Goal: Information Seeking & Learning: Learn about a topic

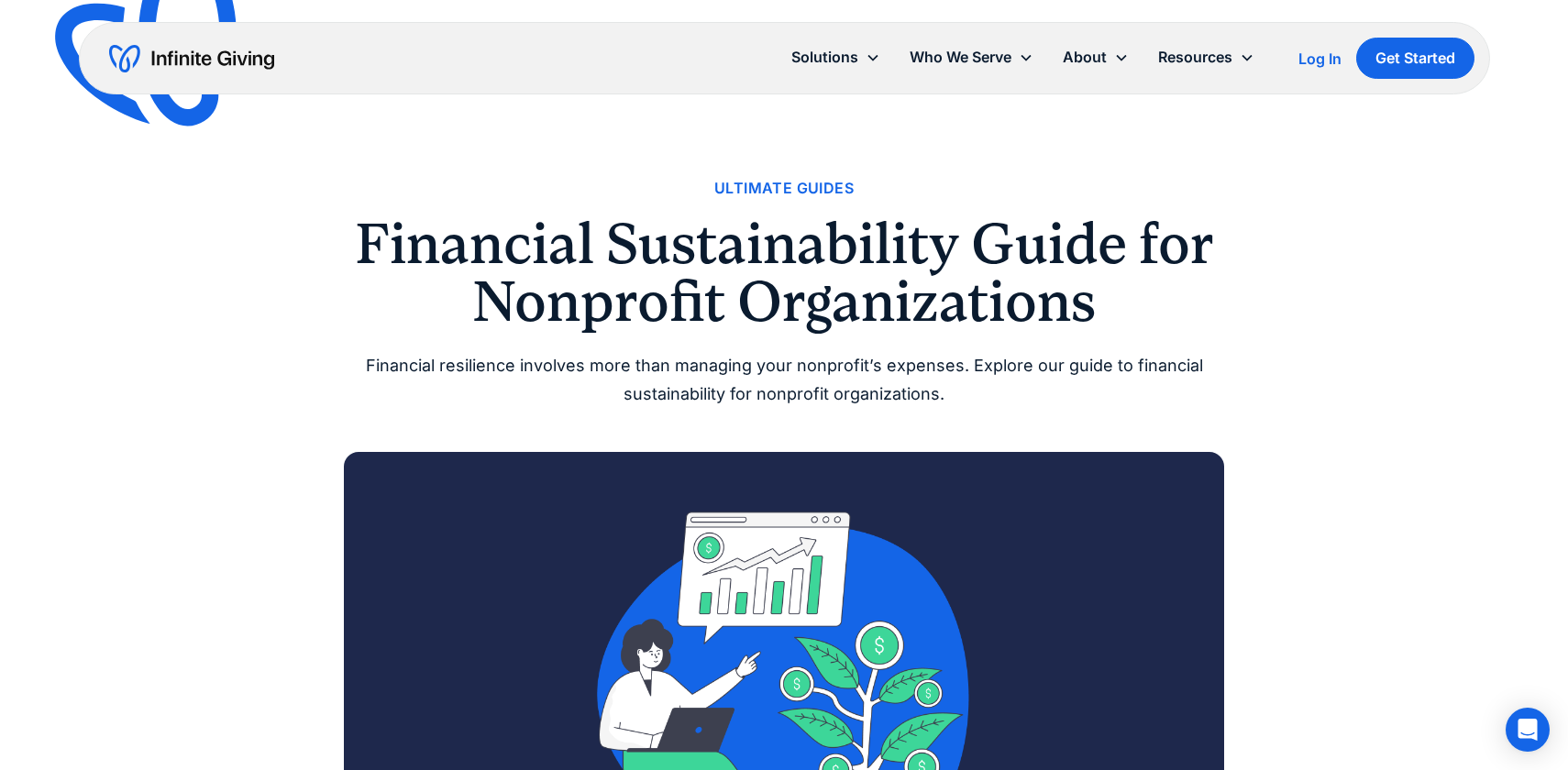
drag, startPoint x: 704, startPoint y: 172, endPoint x: 770, endPoint y: 172, distance: 66.0
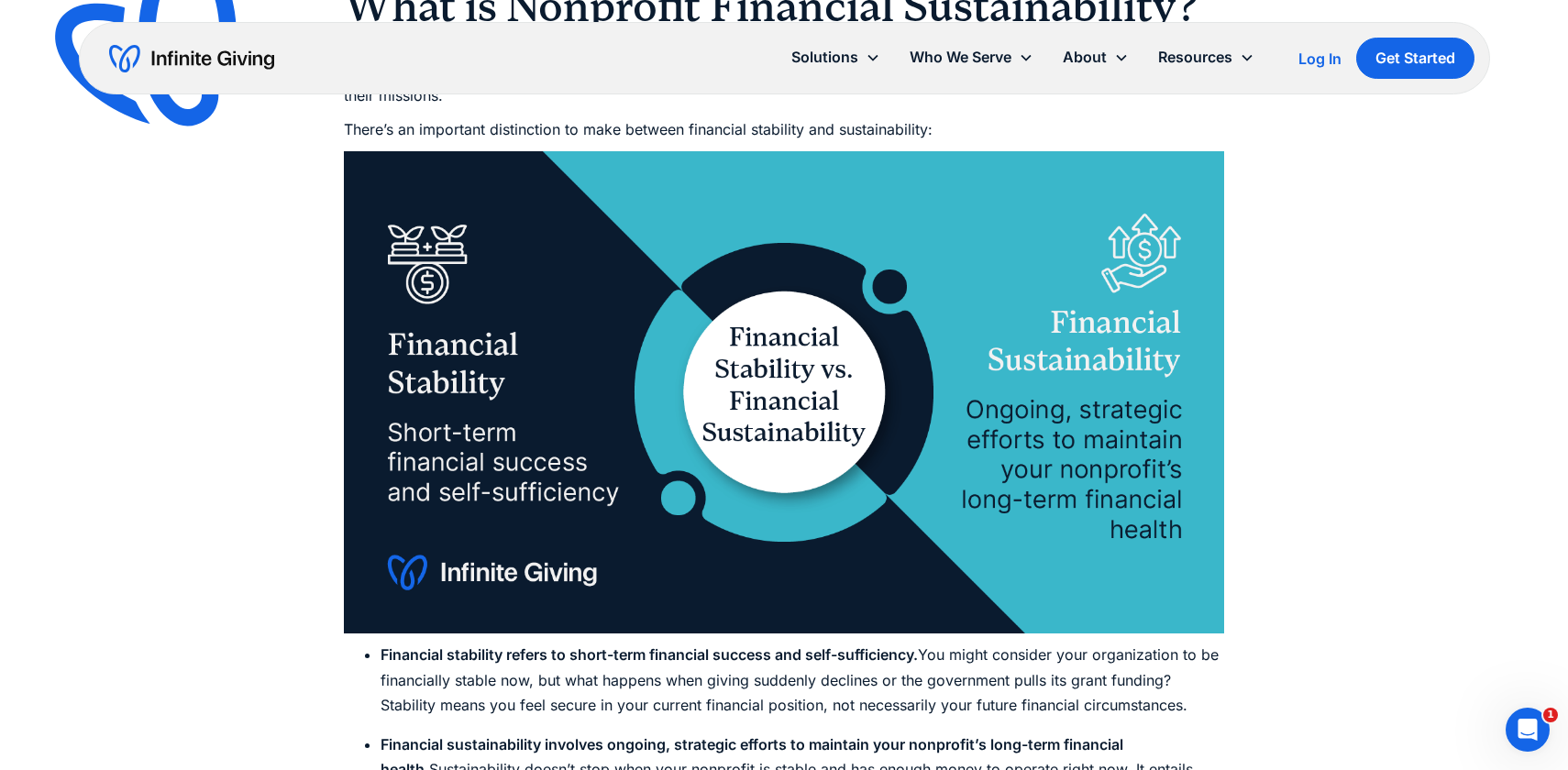
scroll to position [1768, 0]
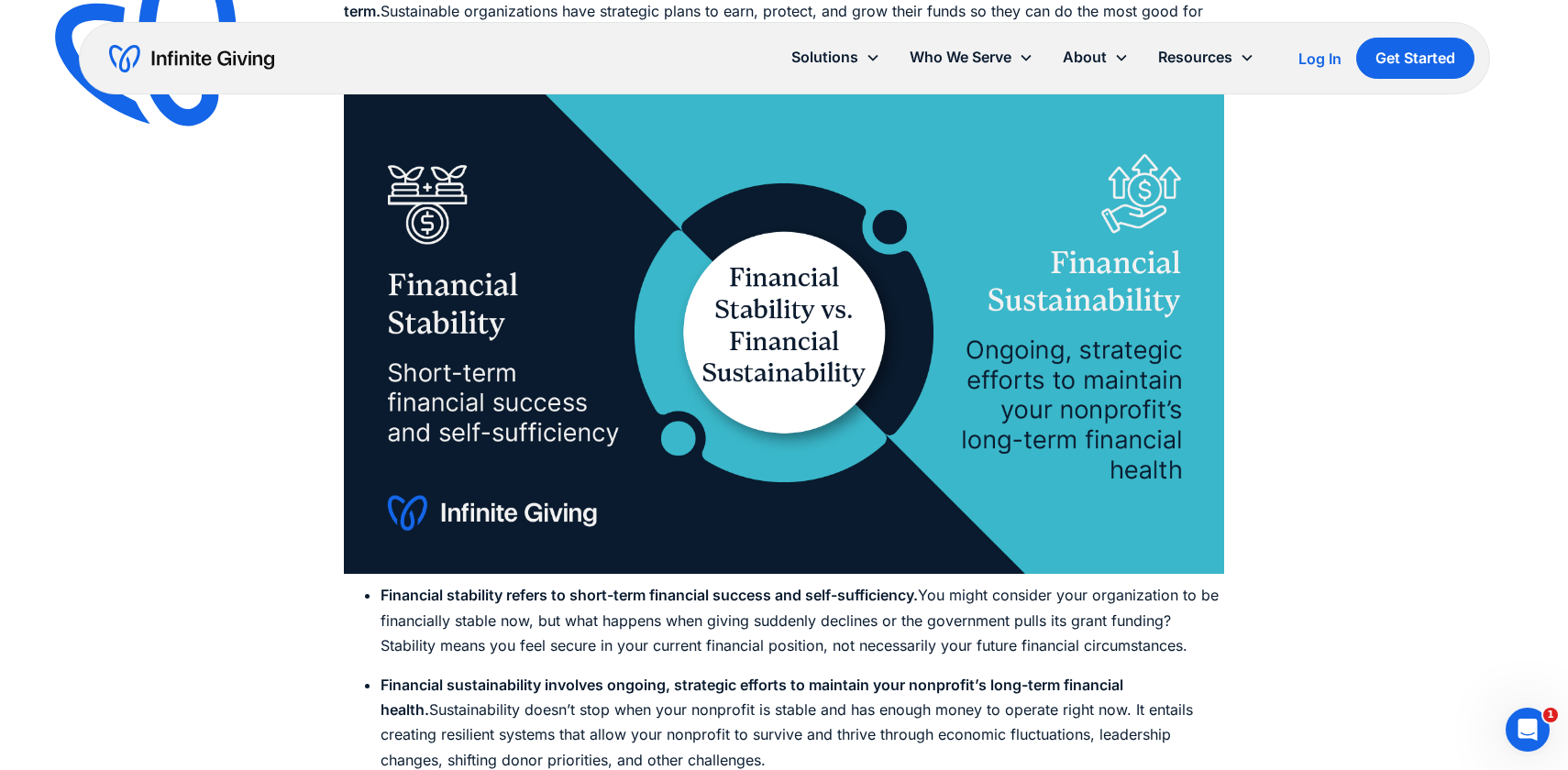
click at [1070, 511] on img at bounding box center [784, 333] width 880 height 483
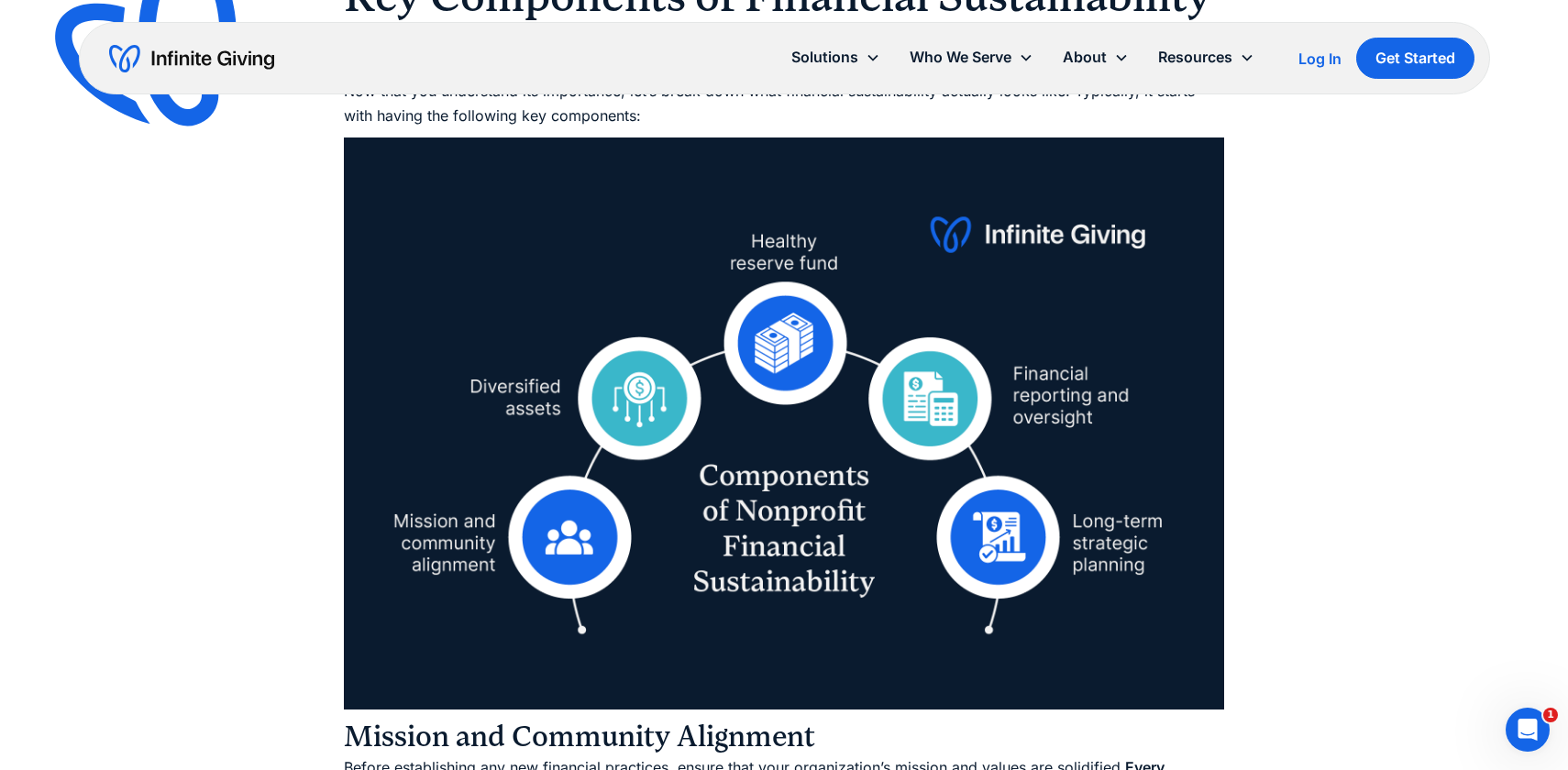
scroll to position [3828, 0]
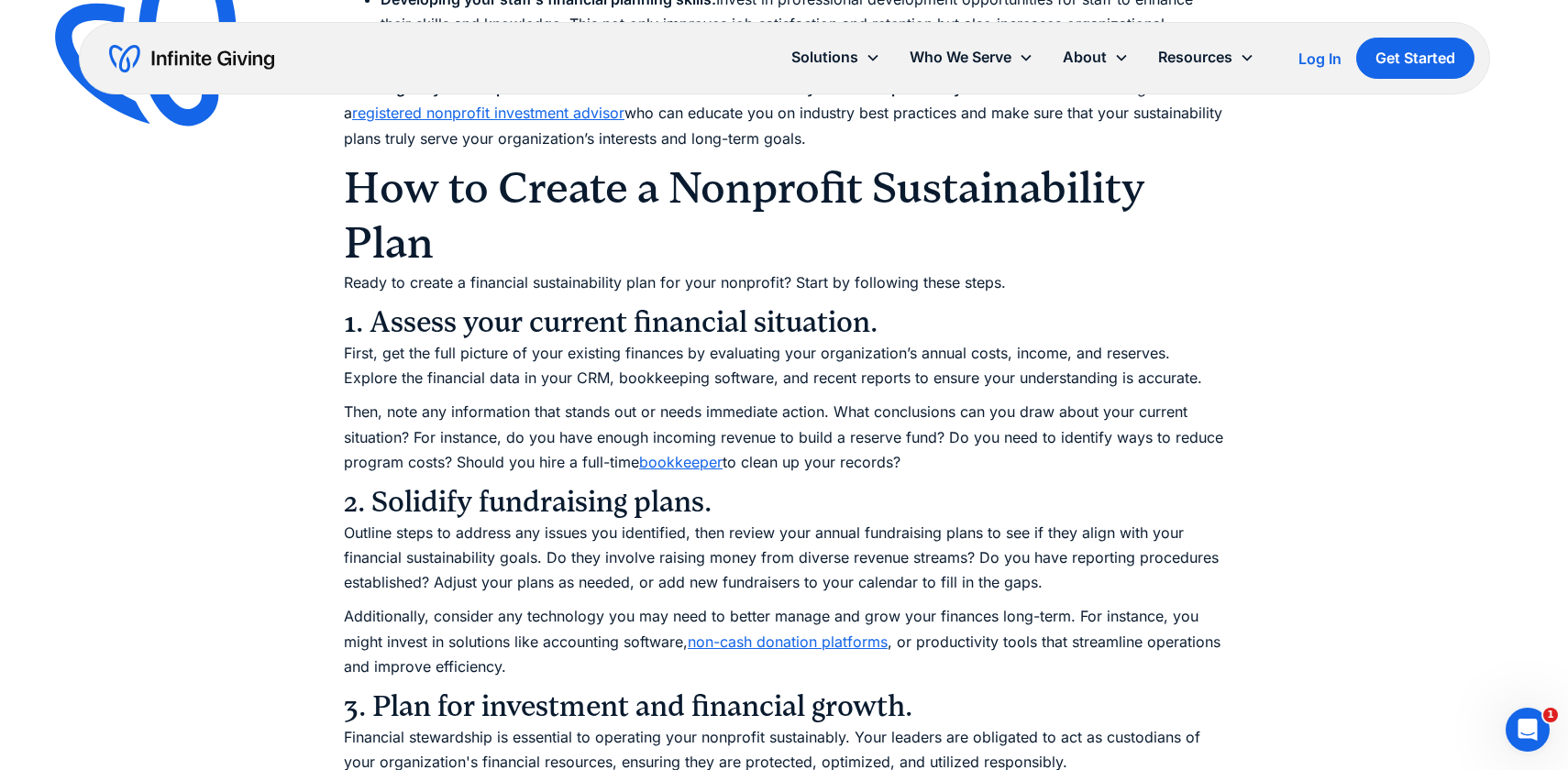
scroll to position [6981, 0]
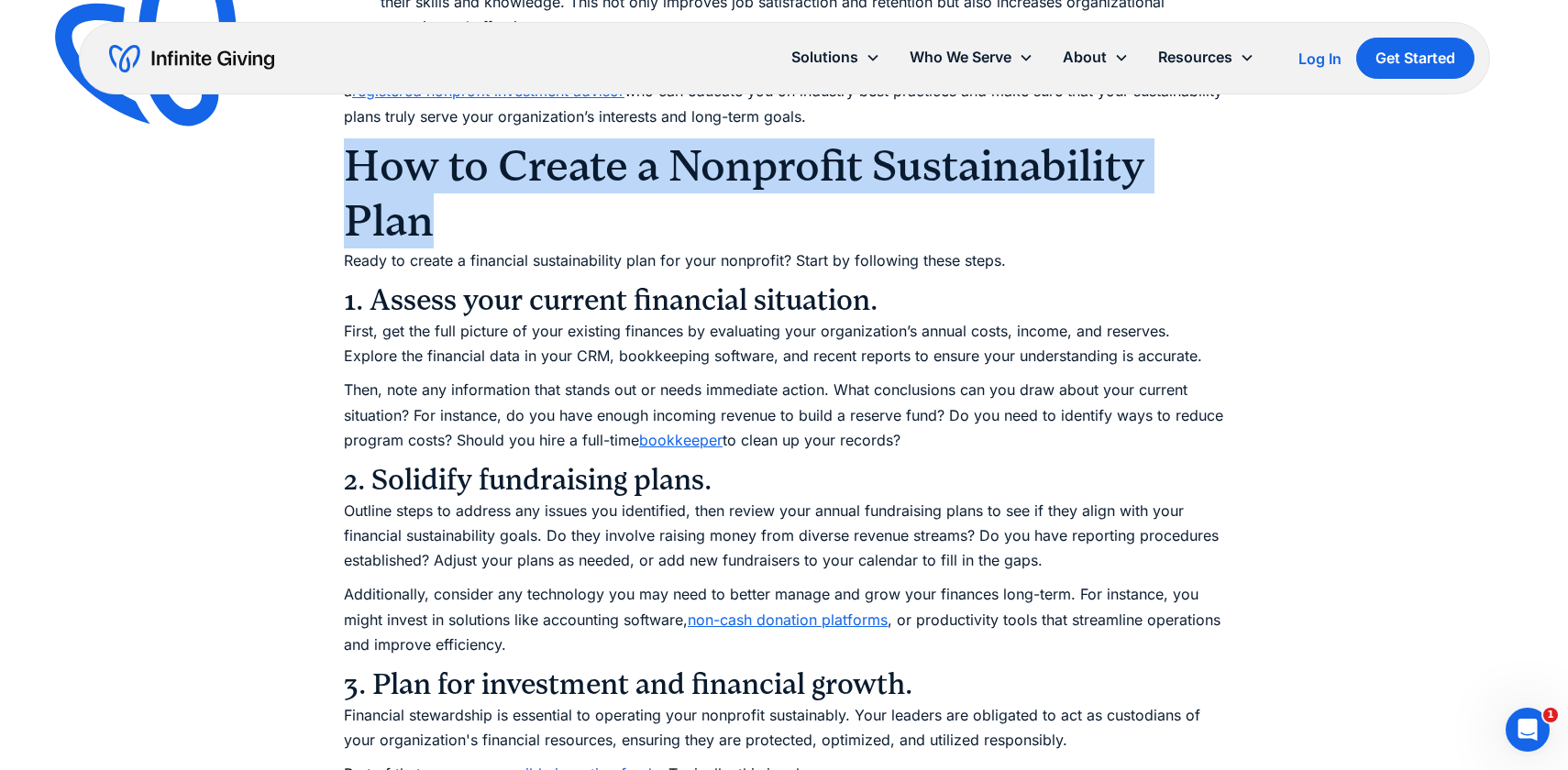
drag, startPoint x: 345, startPoint y: 151, endPoint x: 507, endPoint y: 235, distance: 182.5
click at [507, 235] on h2 "How to Create a Nonprofit Sustainability Plan" at bounding box center [784, 194] width 880 height 110
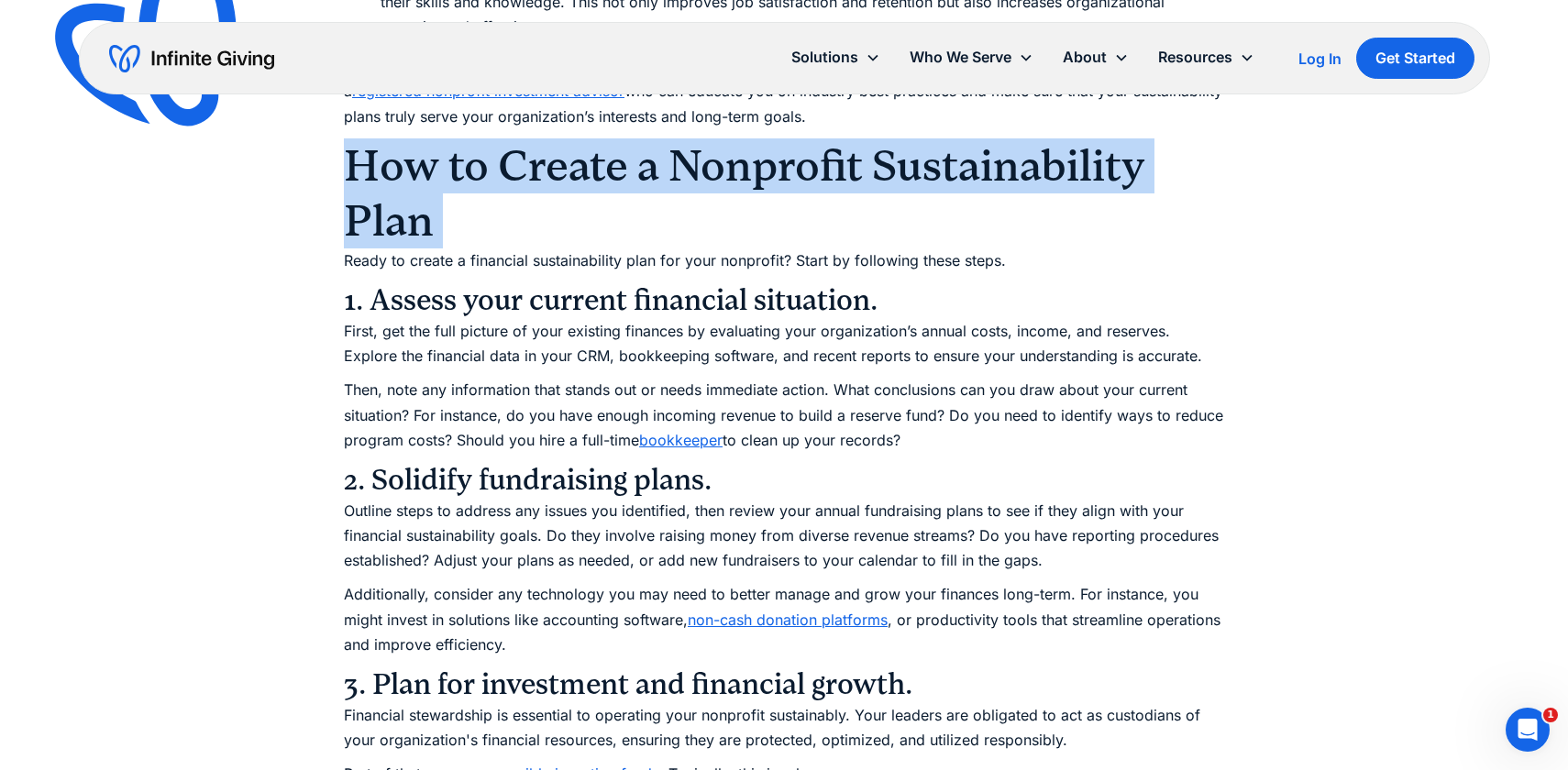
drag, startPoint x: 328, startPoint y: 161, endPoint x: 531, endPoint y: 239, distance: 217.5
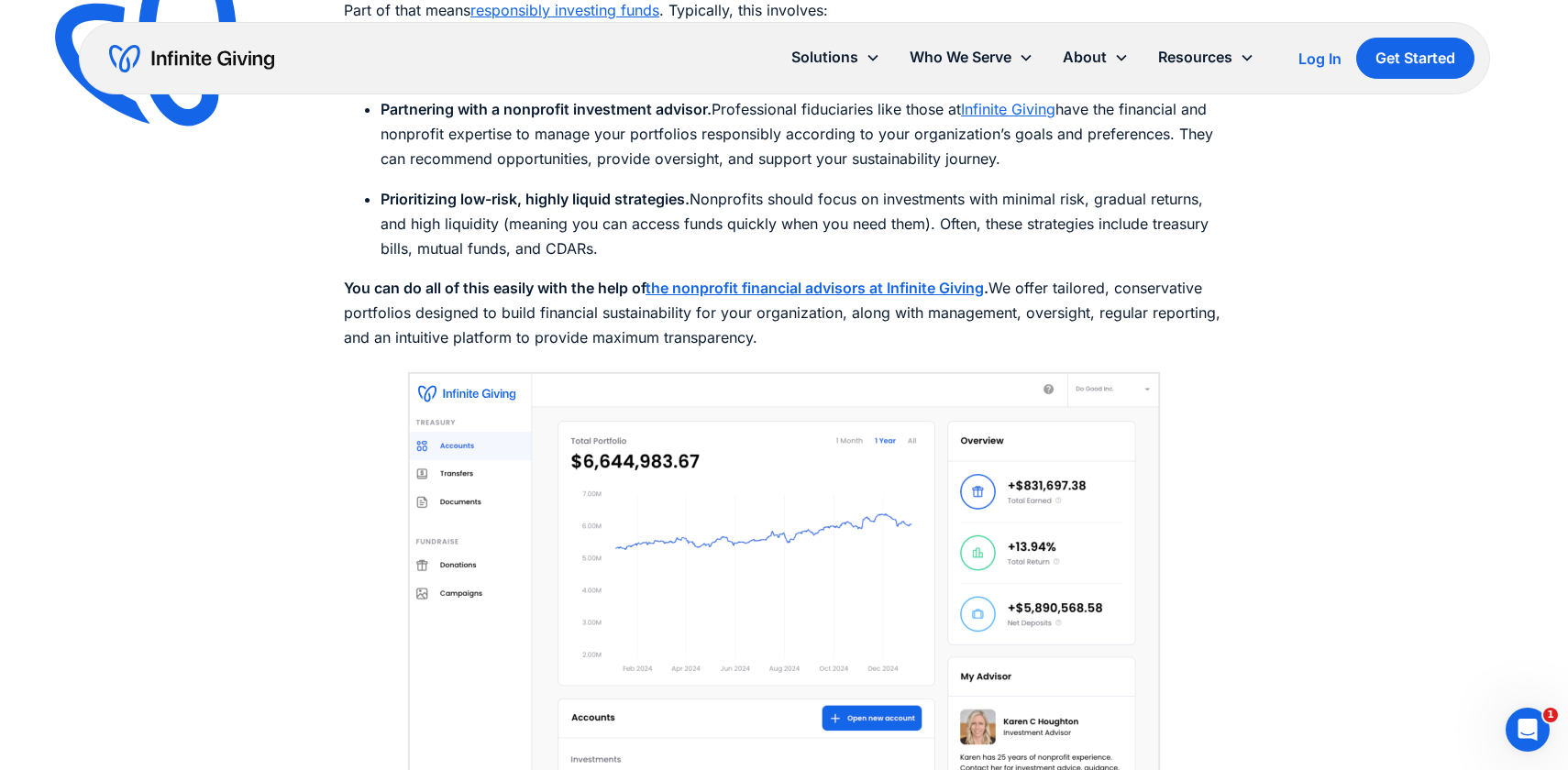
scroll to position [7751, 0]
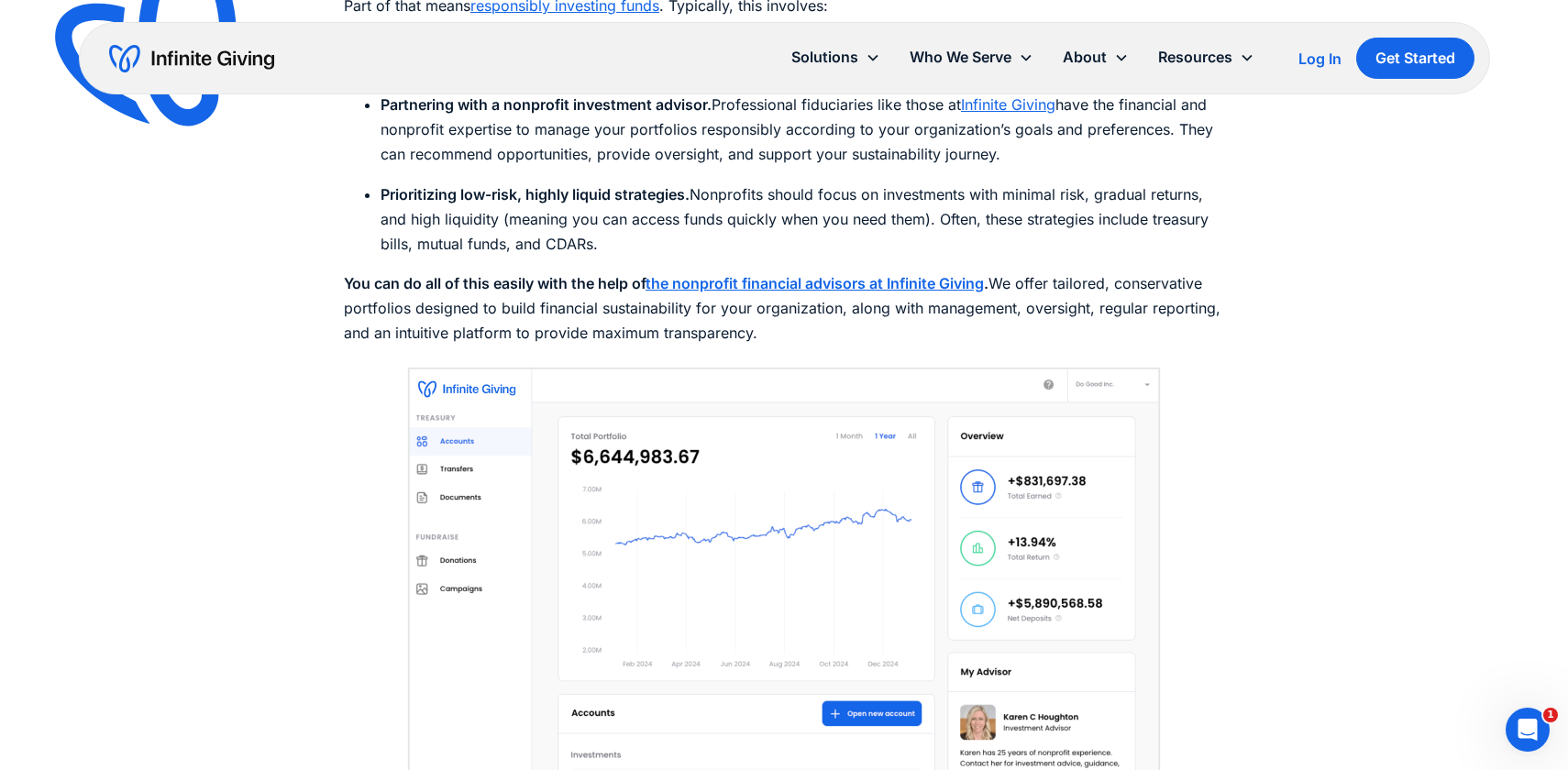
click at [467, 246] on li "Prioritizing low-risk, highly liquid strategies. Nonprofits should focus on inv…" at bounding box center [803, 220] width 844 height 75
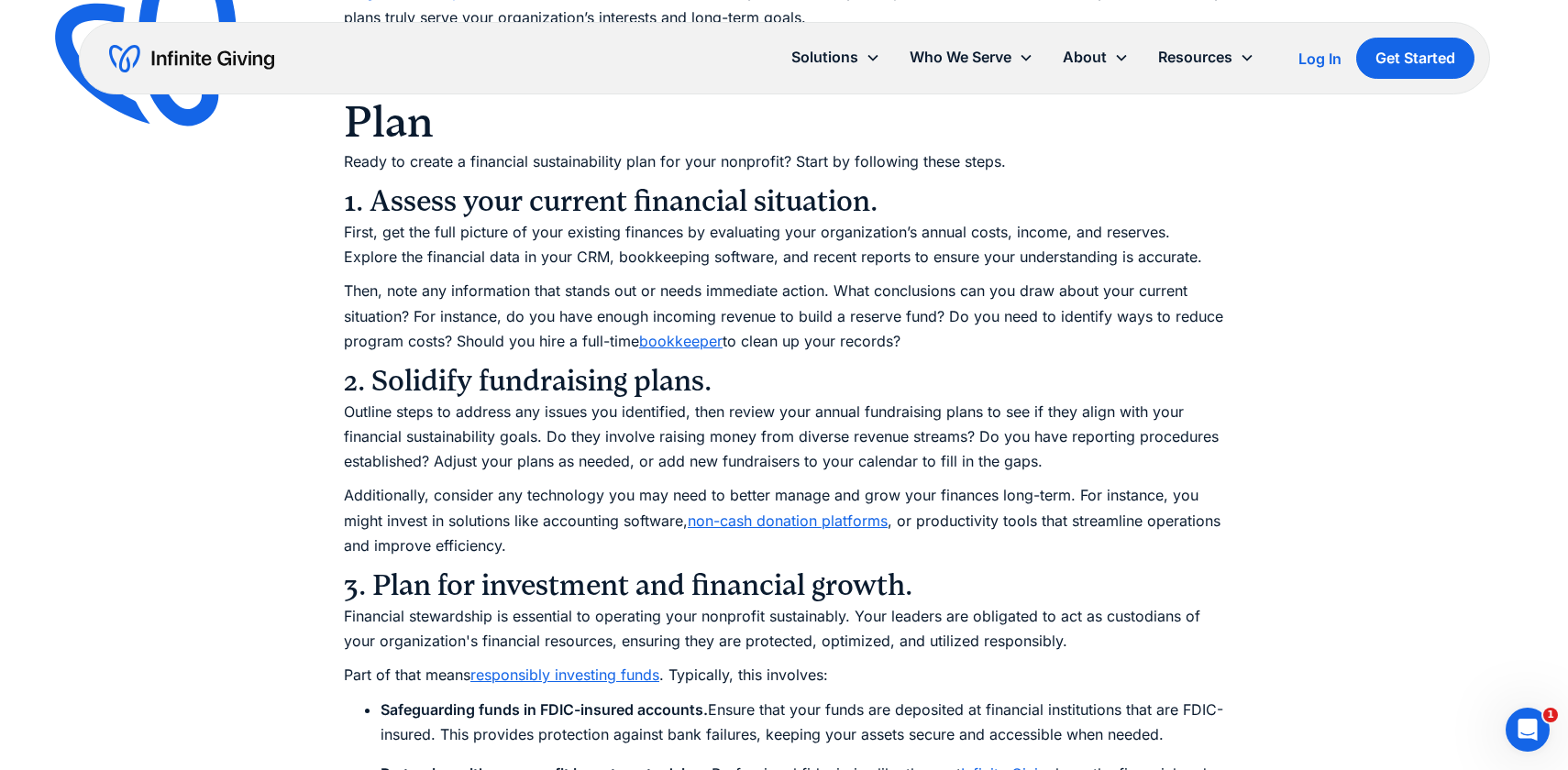
scroll to position [7074, 0]
